Goal: Task Accomplishment & Management: Complete application form

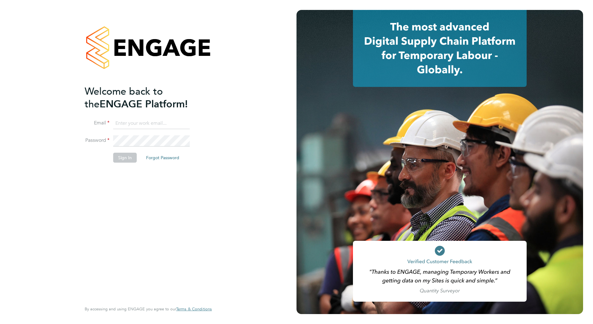
type input "[EMAIL_ADDRESS][DOMAIN_NAME]"
click at [128, 154] on button "Sign In" at bounding box center [125, 158] width 24 height 10
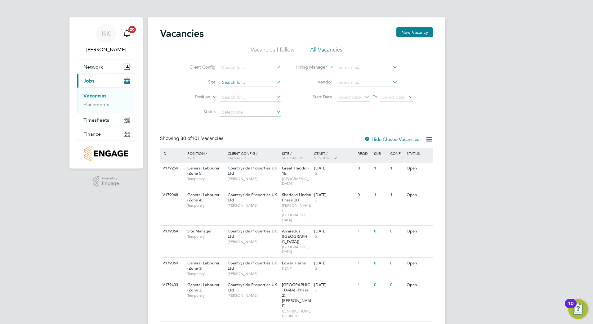
click at [258, 86] on input at bounding box center [250, 82] width 61 height 9
click at [265, 94] on li "[PERSON_NAME] tes Christchurch (Old Police)" at bounding box center [267, 91] width 97 height 8
type input "Bargates Christchurch (Old Police)"
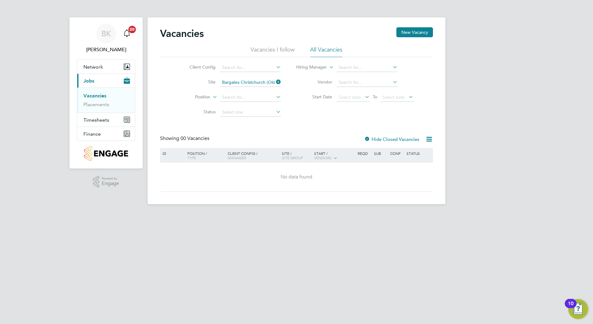
click at [369, 139] on div at bounding box center [367, 139] width 6 height 6
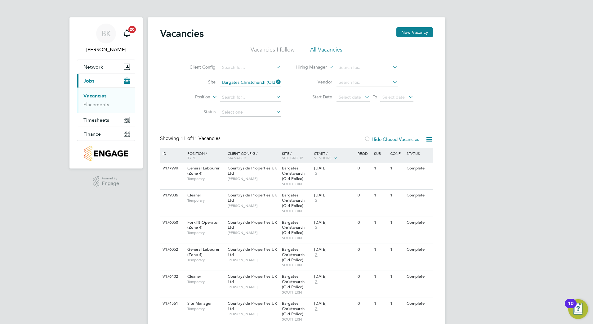
click at [407, 27] on div "Vacancies New Vacancy Vacancies I follow All Vacancies Client Config Site Barga…" at bounding box center [297, 244] width 298 height 455
click at [409, 33] on button "New Vacancy" at bounding box center [414, 32] width 37 height 10
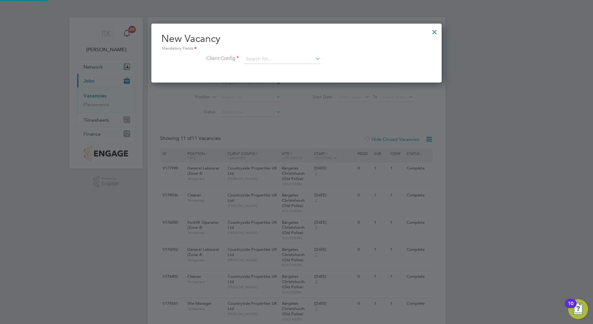
scroll to position [59, 290]
click at [284, 53] on div "New Vacancy Mandatory Fields Client Config" at bounding box center [296, 51] width 270 height 38
click at [283, 63] on input at bounding box center [282, 59] width 77 height 9
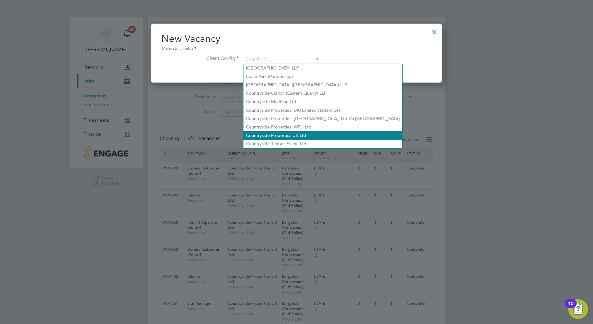
click at [322, 134] on li "Countryside Properties UK Ltd" at bounding box center [322, 135] width 159 height 8
type input "Countryside Properties UK Ltd"
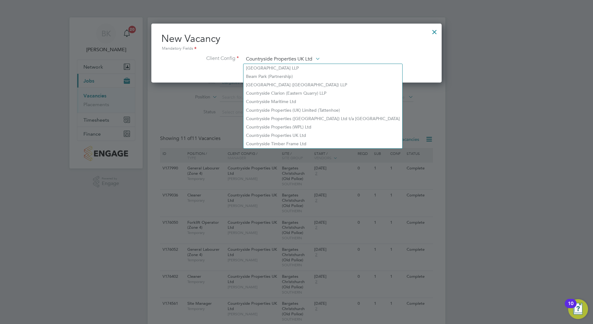
scroll to position [105, 290]
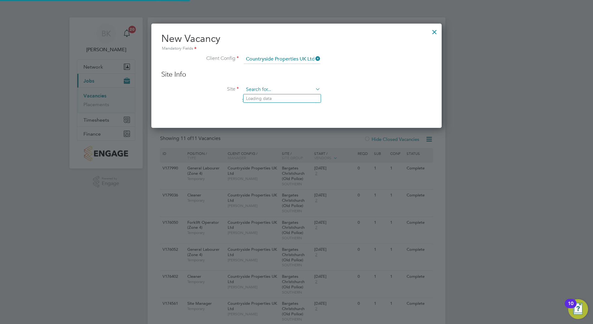
click at [290, 92] on input at bounding box center [282, 89] width 77 height 9
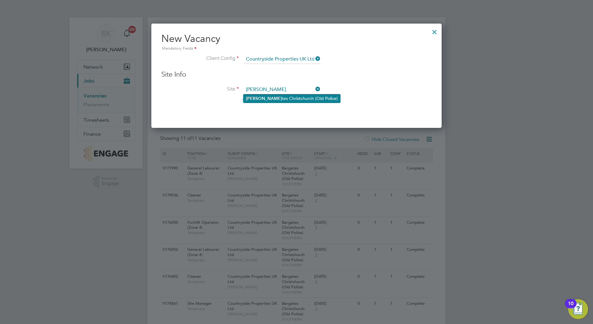
click at [295, 95] on li "[PERSON_NAME] tes Christchurch (Old Police)" at bounding box center [291, 98] width 97 height 8
type input "Bargates Christchurch (Old Police)"
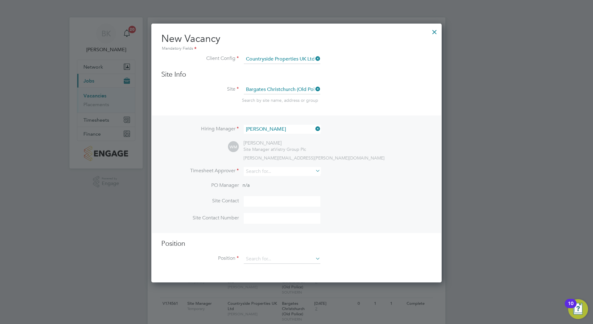
click at [314, 129] on icon at bounding box center [314, 128] width 0 height 9
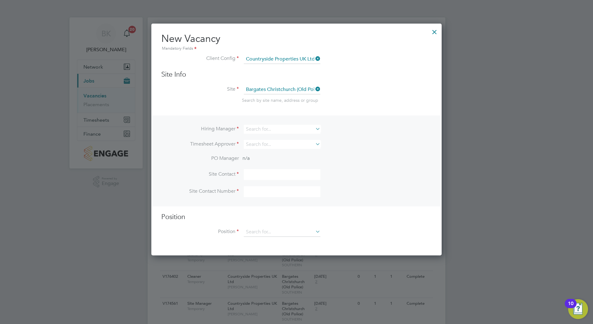
scroll to position [232, 290]
click at [305, 130] on input at bounding box center [282, 129] width 77 height 9
click at [313, 136] on li "[PERSON_NAME] nchin" at bounding box center [281, 138] width 77 height 8
type input "[PERSON_NAME]"
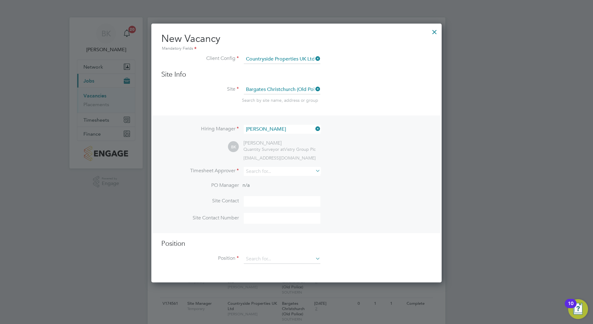
click at [281, 177] on li "Timesheet Approver" at bounding box center [296, 174] width 270 height 15
click at [293, 164] on div "Hiring Manager [PERSON_NAME] [PERSON_NAME] Quantity Surveyor at Vistry Group Pl…" at bounding box center [296, 173] width 289 height 117
click at [293, 170] on input at bounding box center [282, 171] width 77 height 9
click at [289, 181] on li "Will M ills" at bounding box center [281, 180] width 77 height 8
type input "[PERSON_NAME]"
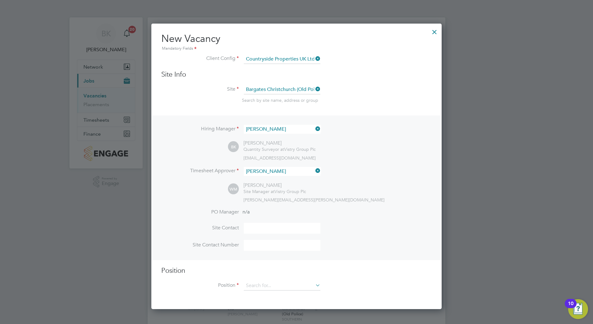
scroll to position [286, 290]
click at [275, 289] on input at bounding box center [282, 285] width 77 height 9
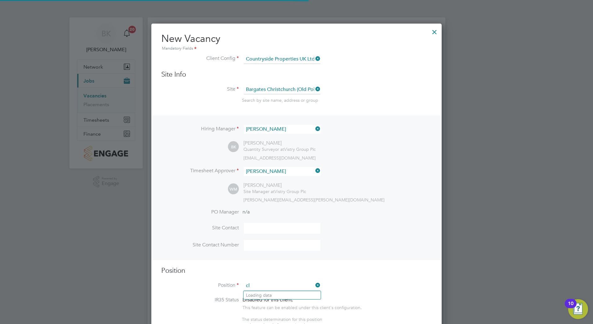
scroll to position [894, 290]
click at [307, 296] on li "Clean er" at bounding box center [281, 295] width 77 height 8
type input "Cleaner"
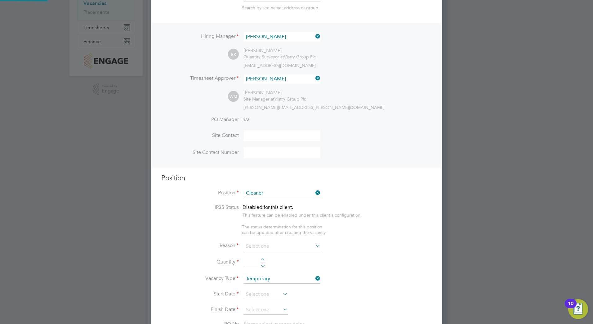
scroll to position [155, 0]
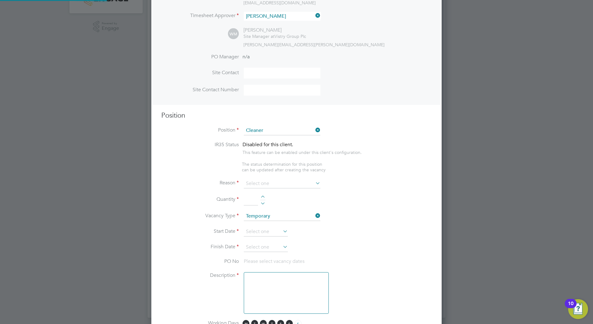
type textarea "Cleaner"
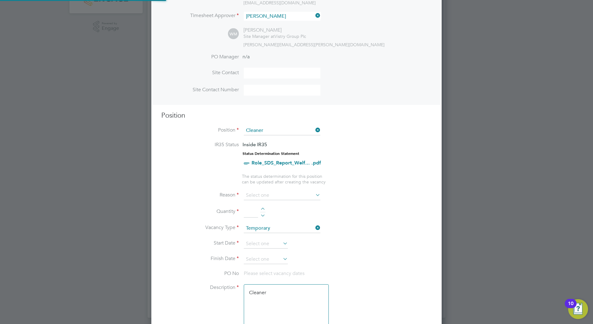
scroll to position [905, 290]
click at [270, 193] on input at bounding box center [282, 195] width 77 height 9
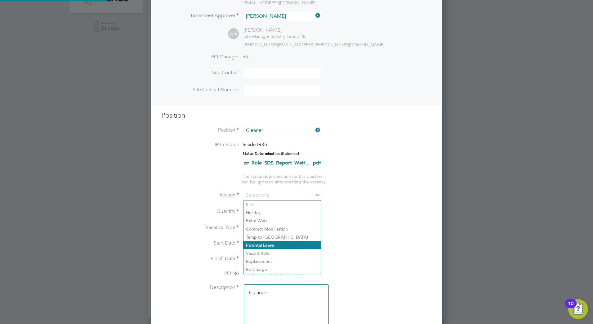
scroll to position [18, 33]
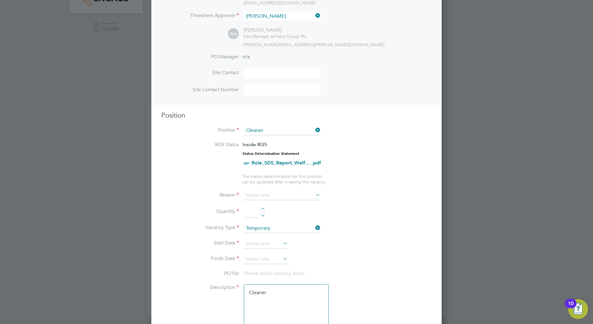
click at [272, 252] on li "Vacant Role" at bounding box center [281, 253] width 77 height 8
type input "Vacant Role"
click at [263, 210] on div at bounding box center [262, 209] width 5 height 4
type input "1"
click at [283, 230] on input at bounding box center [282, 227] width 77 height 9
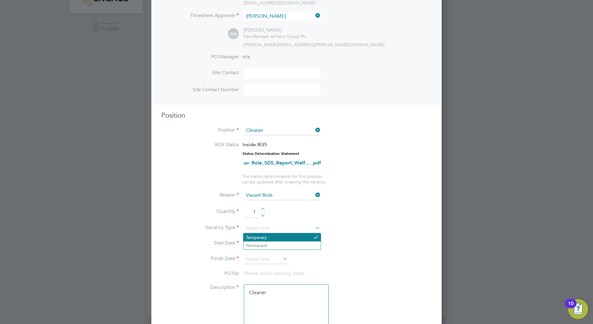
click at [279, 236] on li "Temporary" at bounding box center [281, 237] width 77 height 8
type input "Temporary"
click at [269, 246] on input at bounding box center [266, 243] width 44 height 9
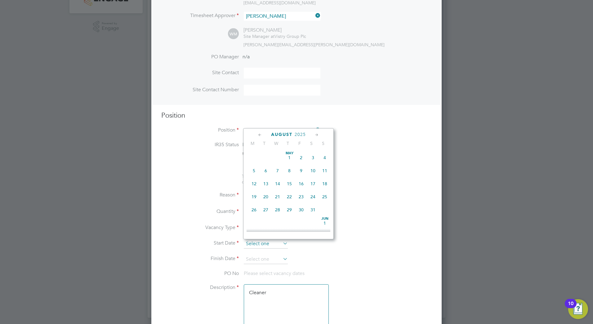
scroll to position [241, 0]
click at [279, 183] on span "27" at bounding box center [278, 177] width 12 height 12
type input "[DATE]"
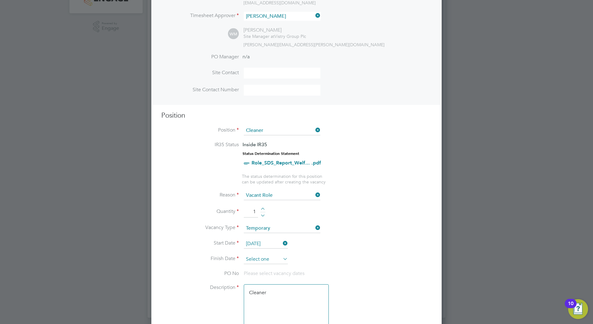
click at [269, 259] on input at bounding box center [266, 258] width 44 height 9
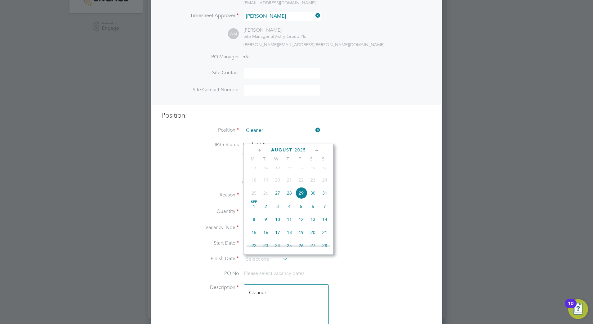
click at [318, 151] on icon at bounding box center [317, 150] width 6 height 7
click at [299, 223] on span "31" at bounding box center [301, 217] width 12 height 12
type input "[DATE]"
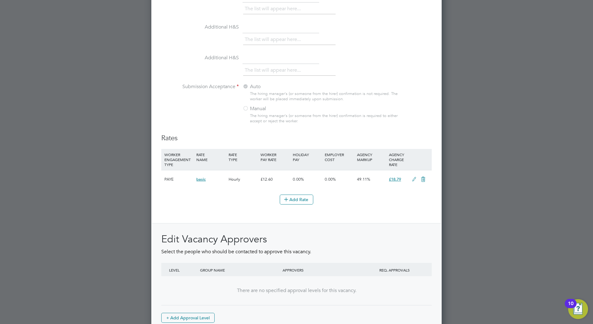
scroll to position [638, 0]
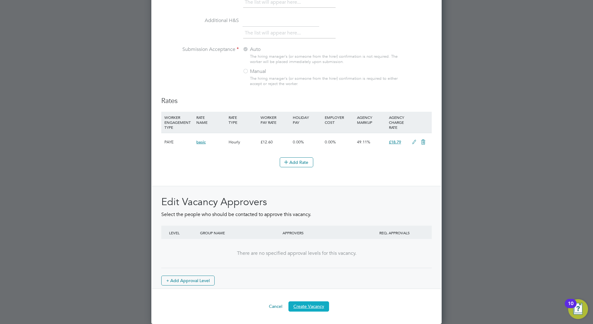
click at [316, 308] on button "Create Vacancy" at bounding box center [308, 306] width 41 height 10
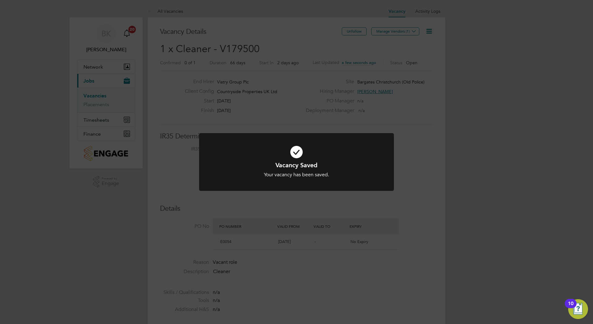
click at [370, 130] on div "Vacancy Saved Your vacancy has been saved. Cancel Okay" at bounding box center [296, 162] width 593 height 324
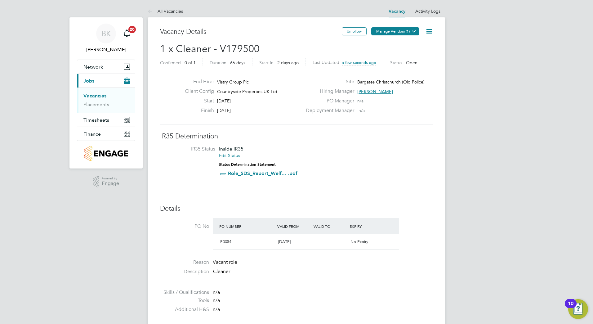
click at [393, 32] on button "Manage Vendors (1)" at bounding box center [395, 31] width 48 height 8
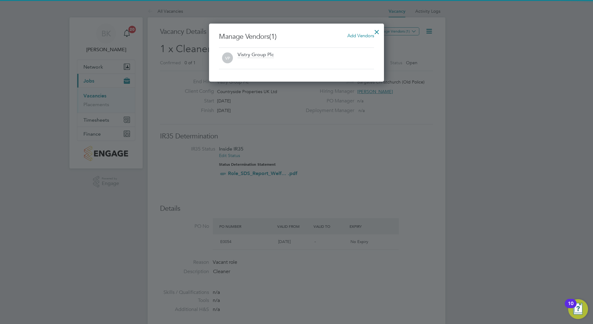
click at [359, 39] on h3 "Manage Vendors (1) Add Vendors" at bounding box center [296, 36] width 155 height 9
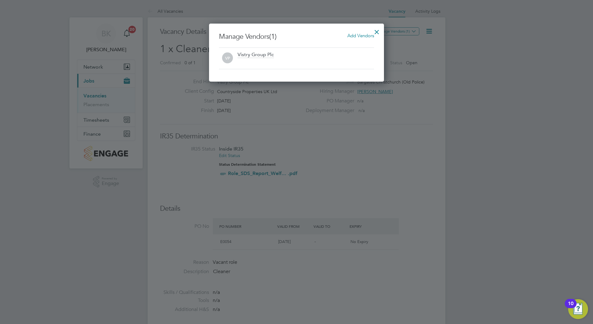
click at [359, 37] on span "Add Vendors" at bounding box center [360, 36] width 27 height 6
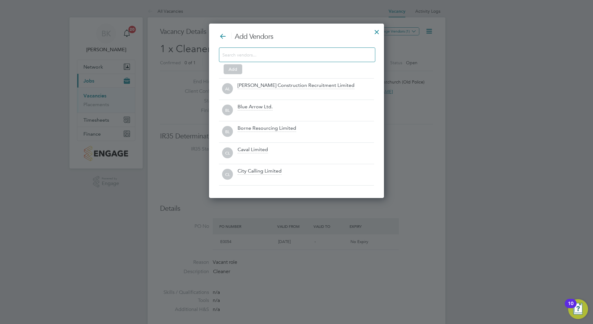
click at [278, 63] on div "Add" at bounding box center [296, 59] width 155 height 24
click at [284, 60] on div at bounding box center [297, 54] width 156 height 15
click at [290, 51] on input at bounding box center [291, 55] width 139 height 8
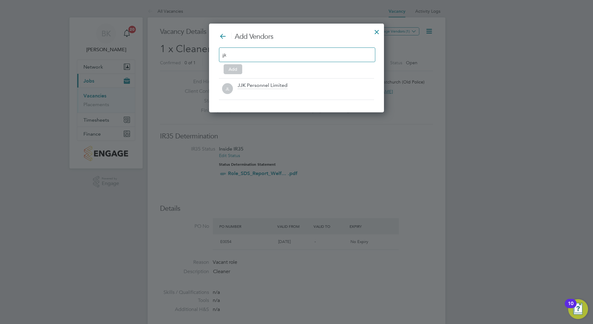
type input "jjk"
click at [0, 0] on icon at bounding box center [0, 0] width 0 height 0
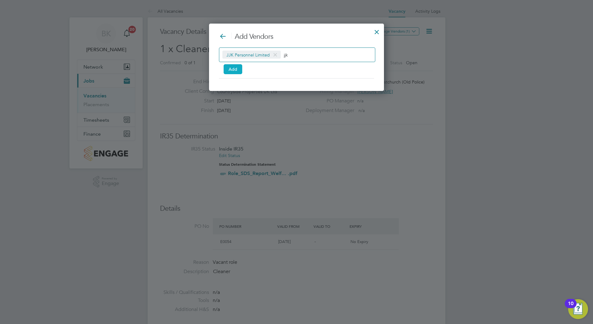
click at [237, 67] on button "Add" at bounding box center [232, 69] width 19 height 10
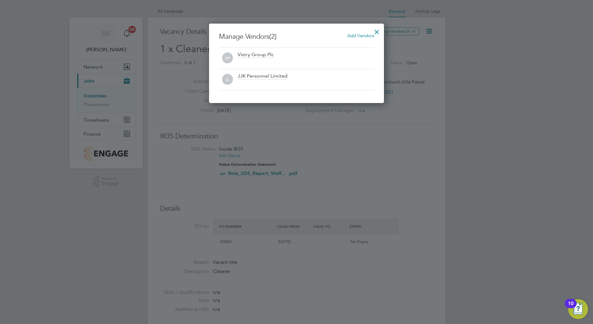
click at [375, 33] on div at bounding box center [376, 30] width 11 height 11
